Goal: Task Accomplishment & Management: Use online tool/utility

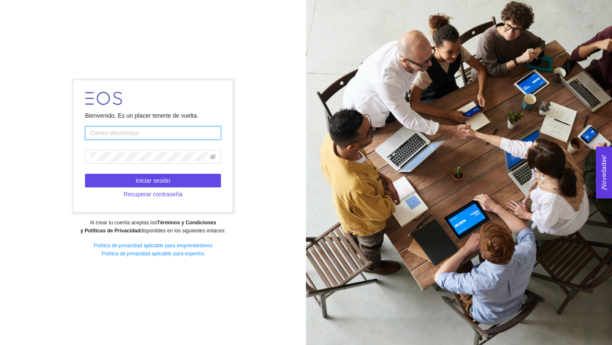
type input "anasofia.contreras@tec.mx"
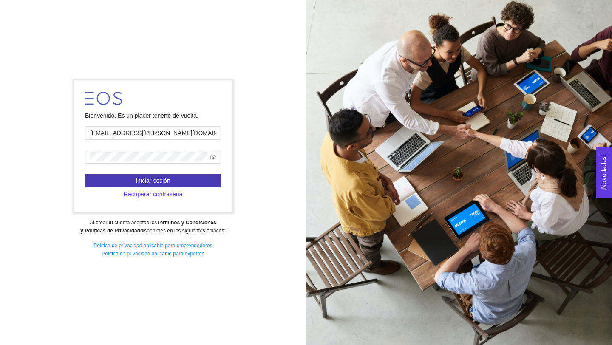
click at [172, 178] on button "Iniciar sesión" at bounding box center [153, 181] width 136 height 14
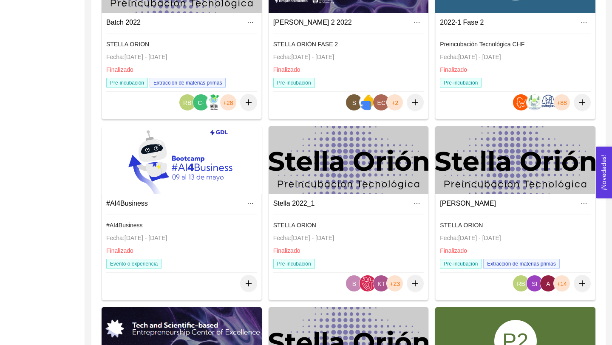
scroll to position [514, 0]
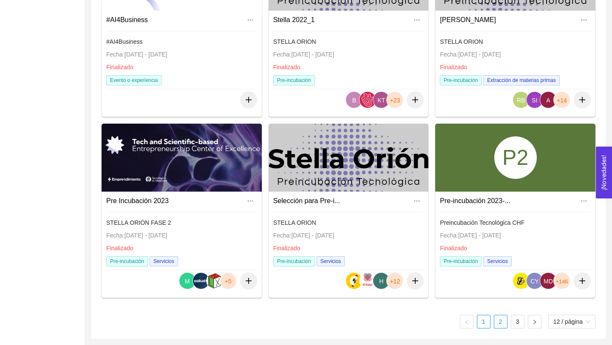
click at [500, 319] on link "2" at bounding box center [500, 321] width 13 height 13
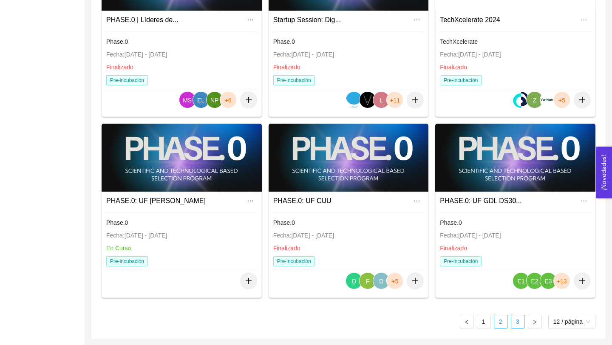
click at [512, 323] on link "3" at bounding box center [517, 321] width 13 height 13
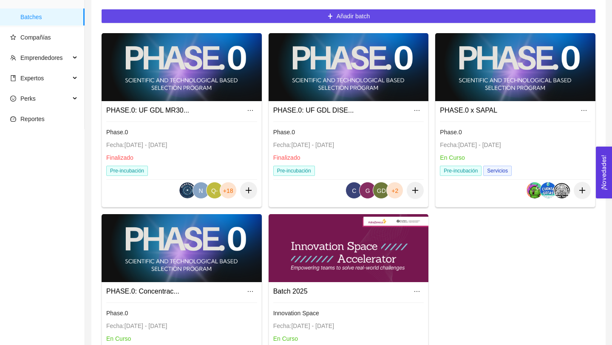
scroll to position [62, 0]
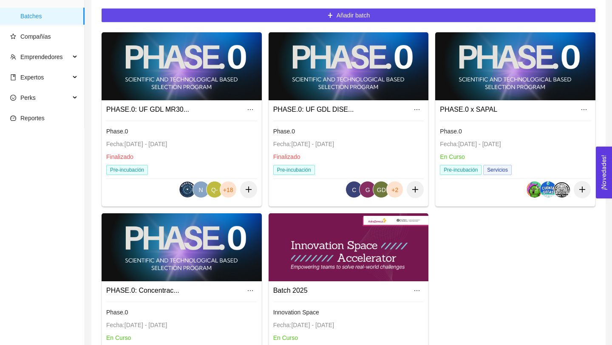
click at [463, 111] on link "PHASE.0 x SAPAL" at bounding box center [468, 109] width 57 height 7
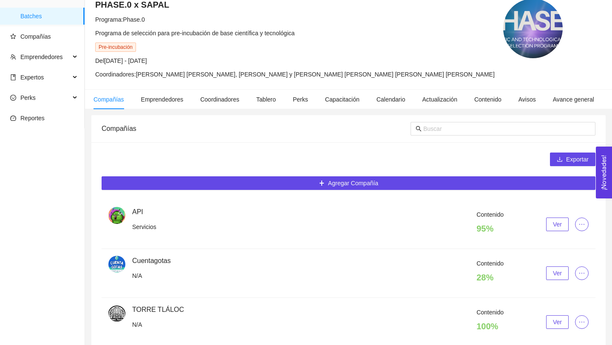
scroll to position [104, 0]
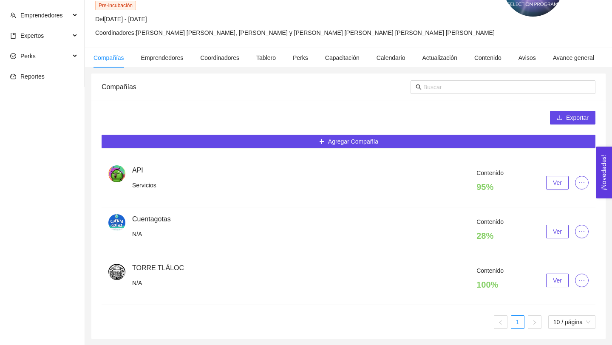
click at [556, 185] on span "Ver" at bounding box center [557, 182] width 9 height 9
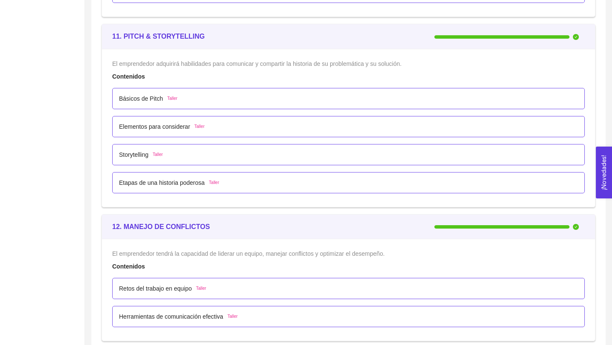
scroll to position [3723, 0]
